Goal: Task Accomplishment & Management: Manage account settings

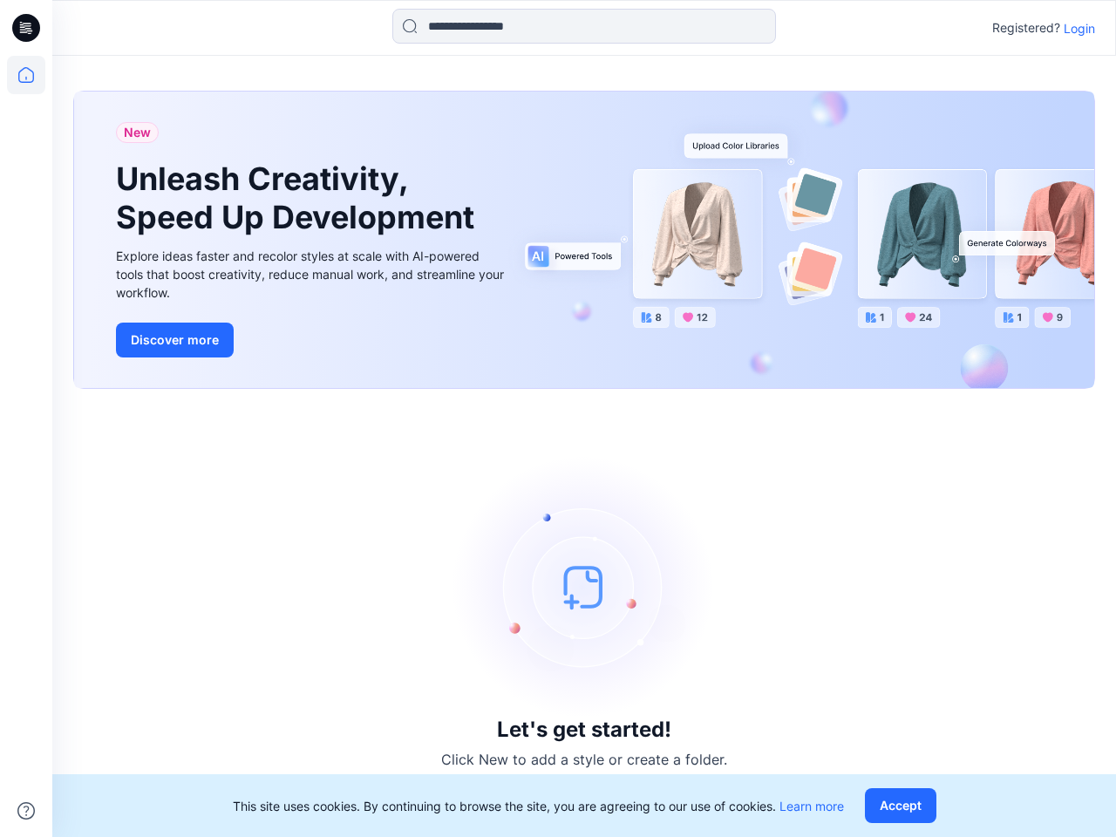
click at [558, 418] on div "Let's get started! Click New to add a style or create a folder." at bounding box center [583, 613] width 1021 height 406
click at [27, 28] on icon at bounding box center [28, 28] width 7 height 1
click at [26, 75] on icon at bounding box center [26, 75] width 38 height 38
click at [26, 810] on icon at bounding box center [25, 810] width 17 height 17
click at [584, 26] on input at bounding box center [583, 26] width 383 height 35
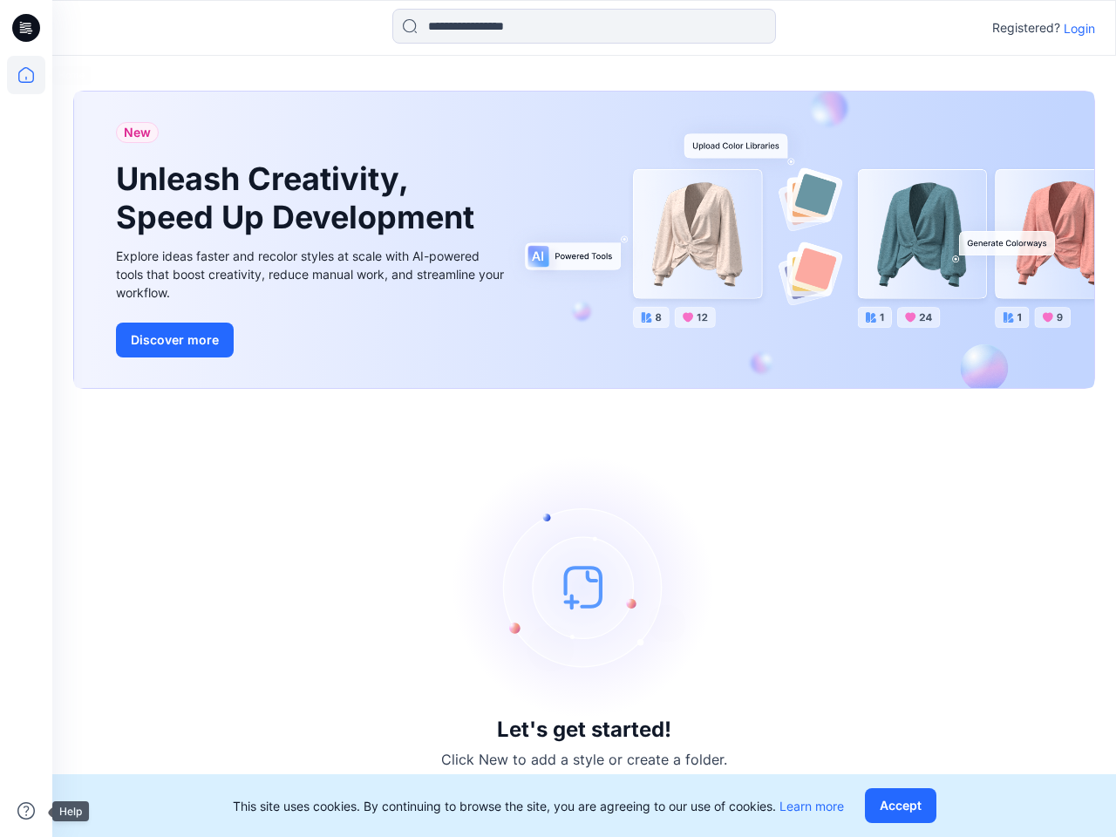
click at [1079, 28] on p "Login" at bounding box center [1078, 28] width 31 height 18
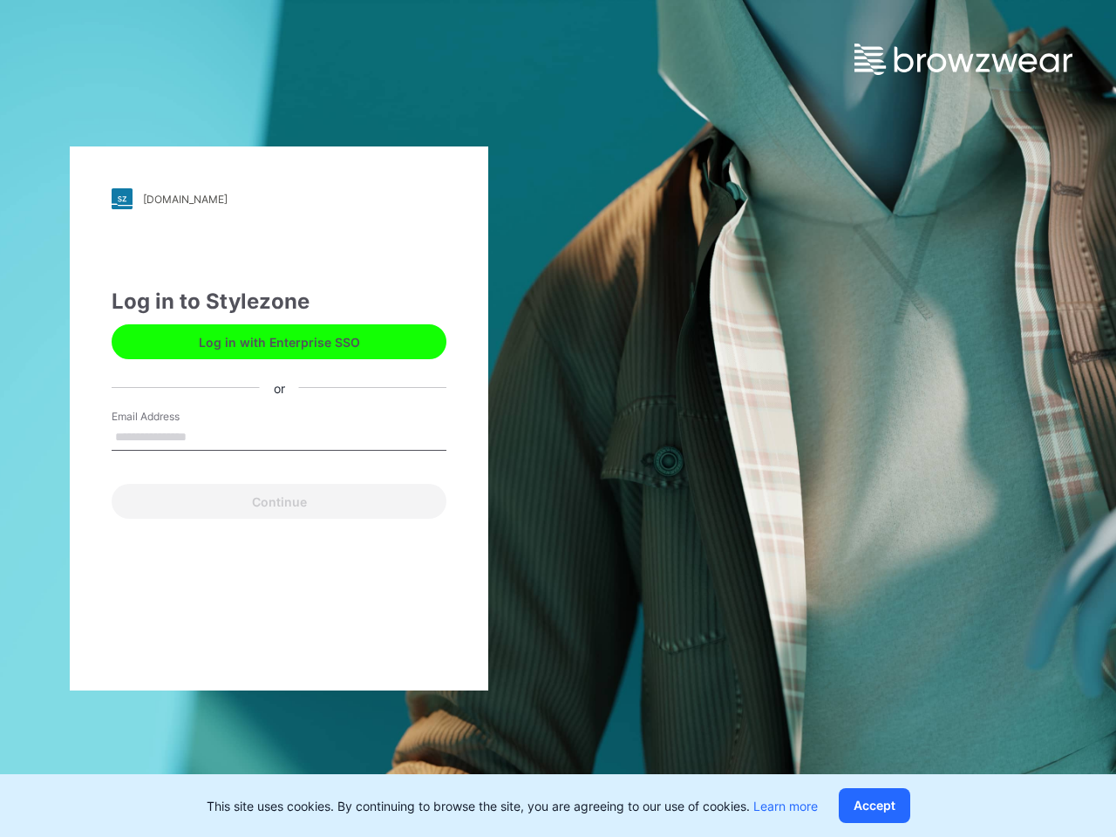
click at [904, 805] on button "Accept" at bounding box center [873, 805] width 71 height 35
